Goal: Information Seeking & Learning: Learn about a topic

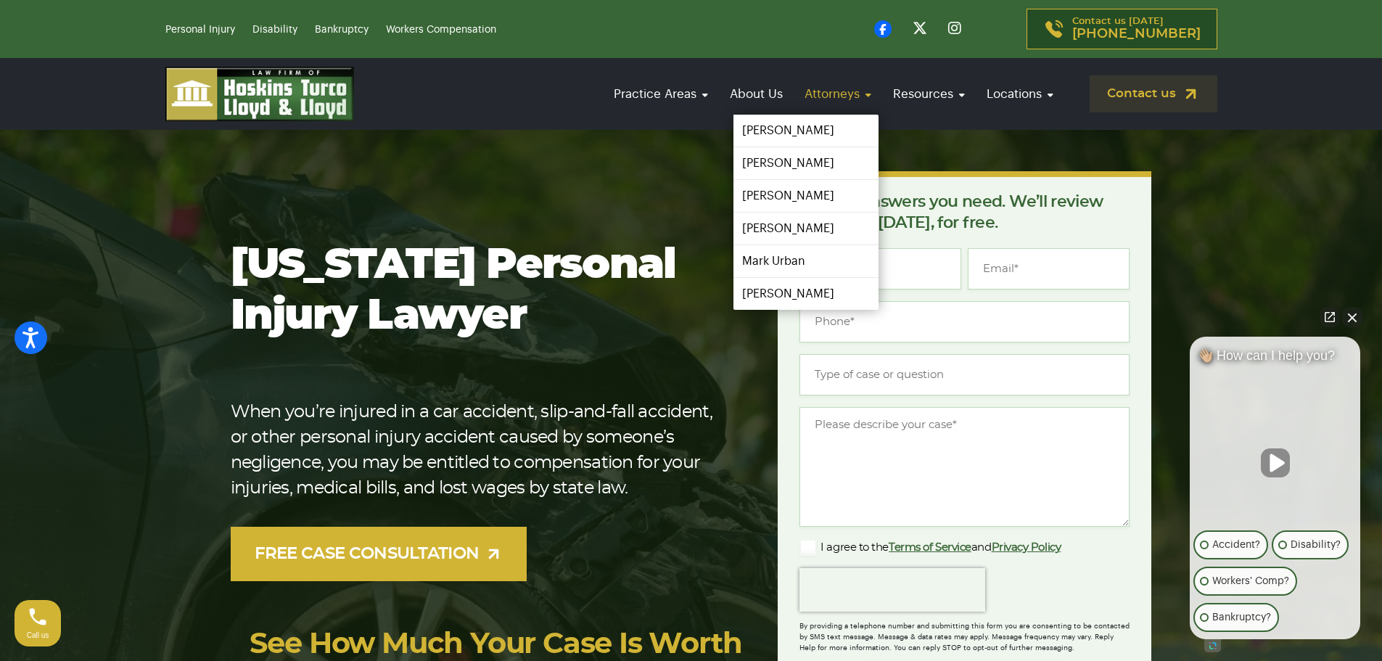
click at [826, 86] on link "Attorneys" at bounding box center [837, 93] width 81 height 41
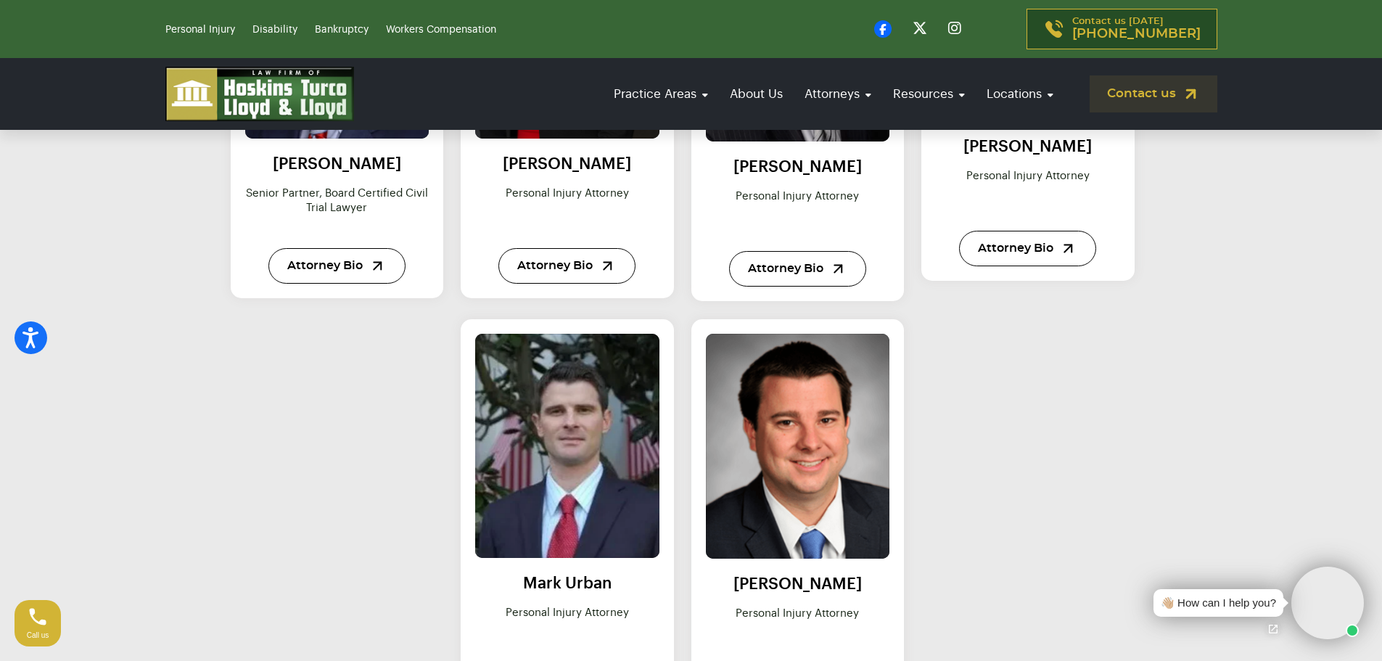
scroll to position [943, 0]
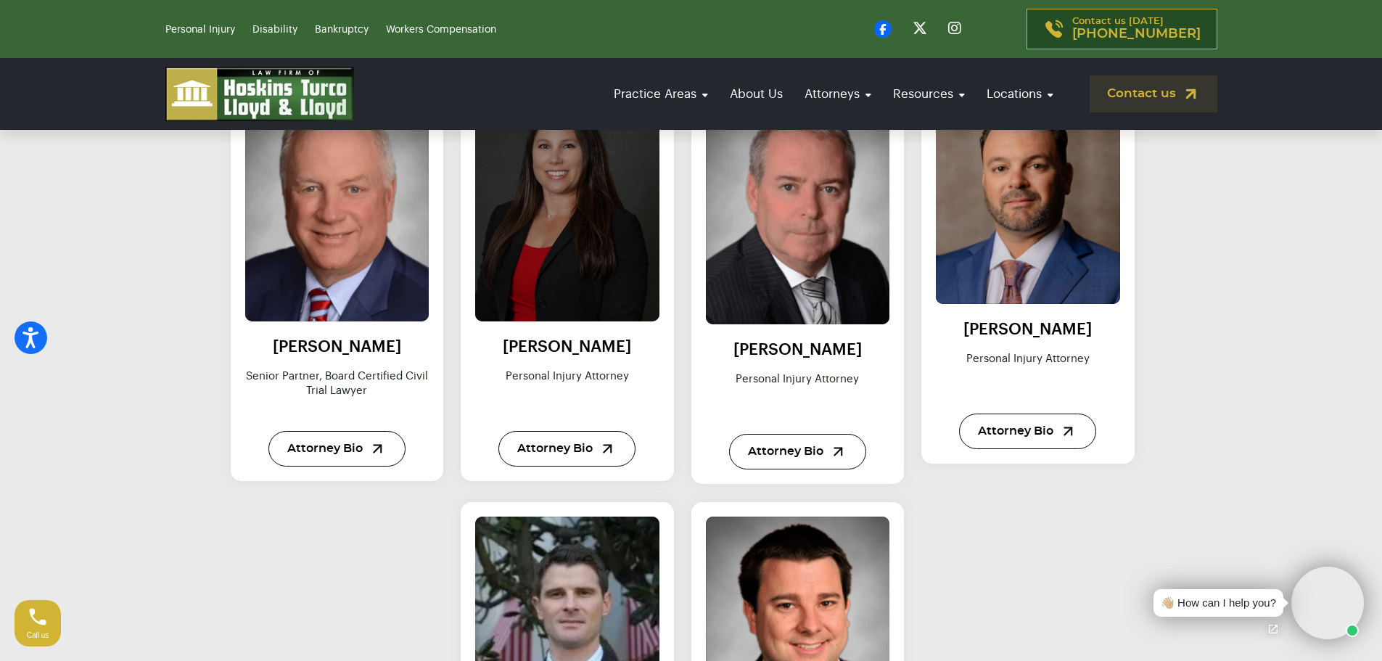
click at [620, 234] on img at bounding box center [567, 209] width 202 height 247
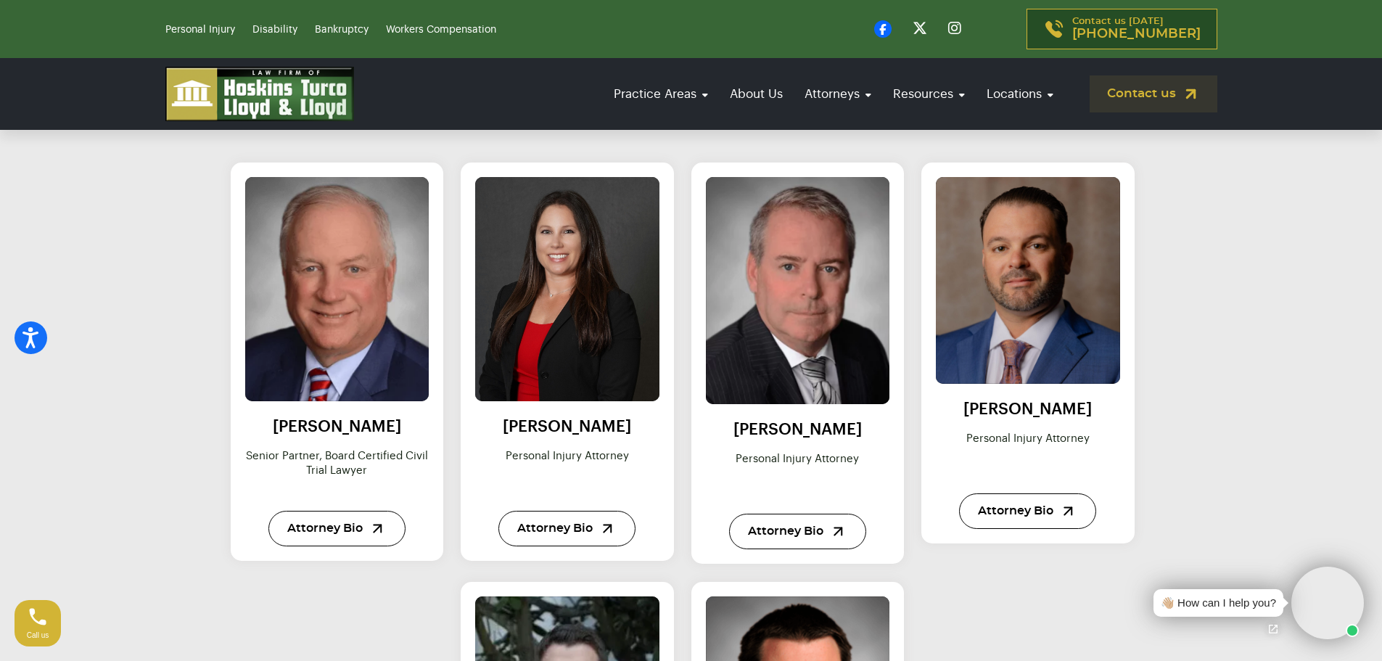
scroll to position [653, 0]
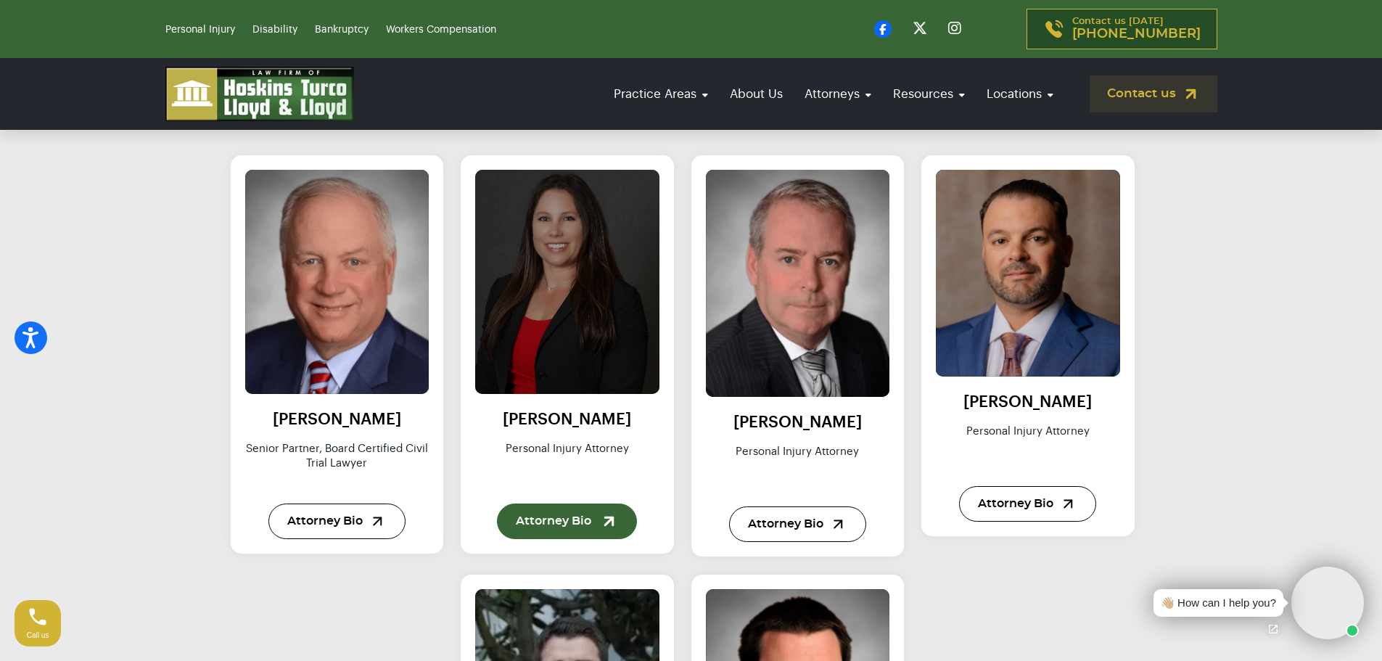
click at [517, 525] on link "Attorney Bio" at bounding box center [567, 522] width 140 height 36
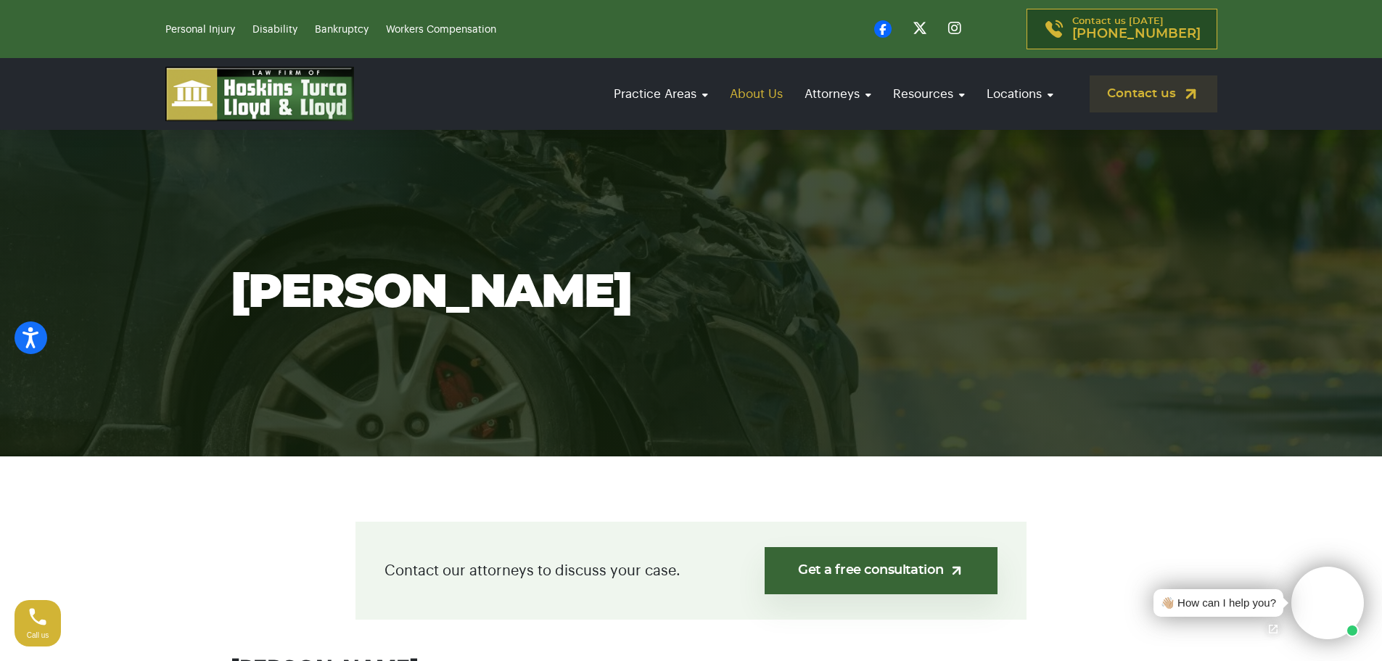
click at [741, 94] on link "About Us" at bounding box center [756, 93] width 67 height 41
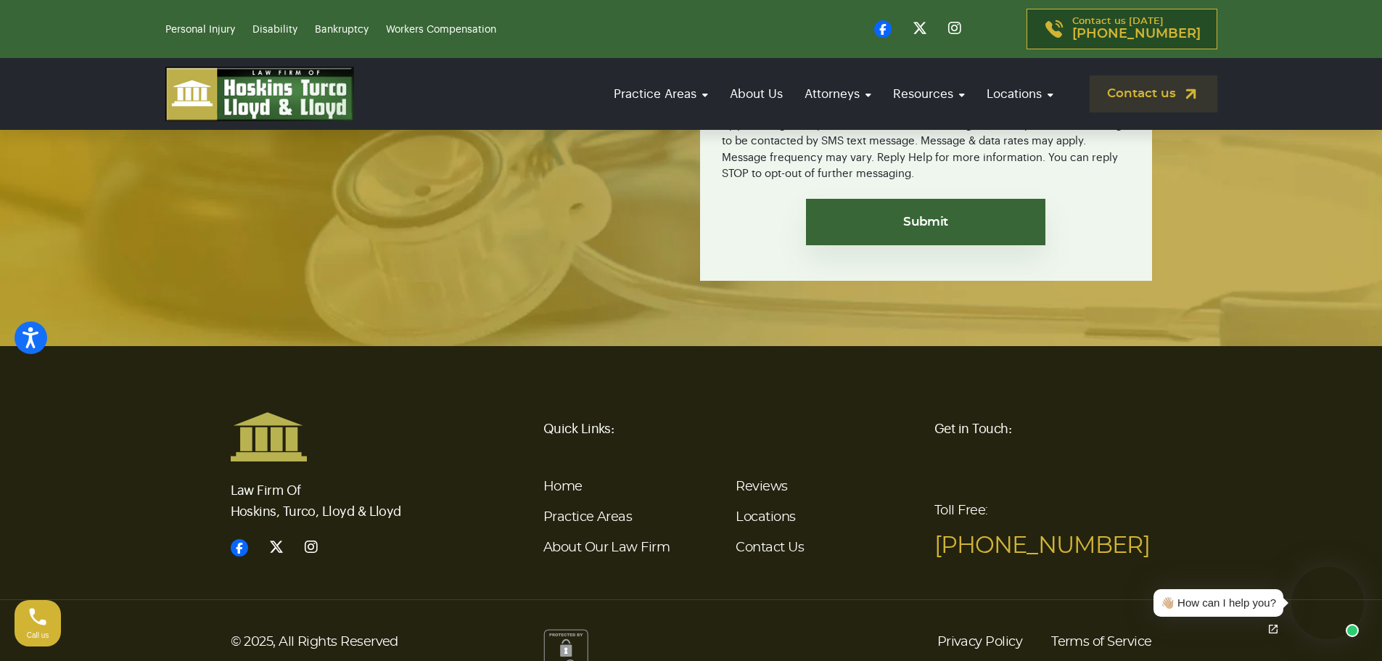
scroll to position [3740, 0]
